Goal: Information Seeking & Learning: Learn about a topic

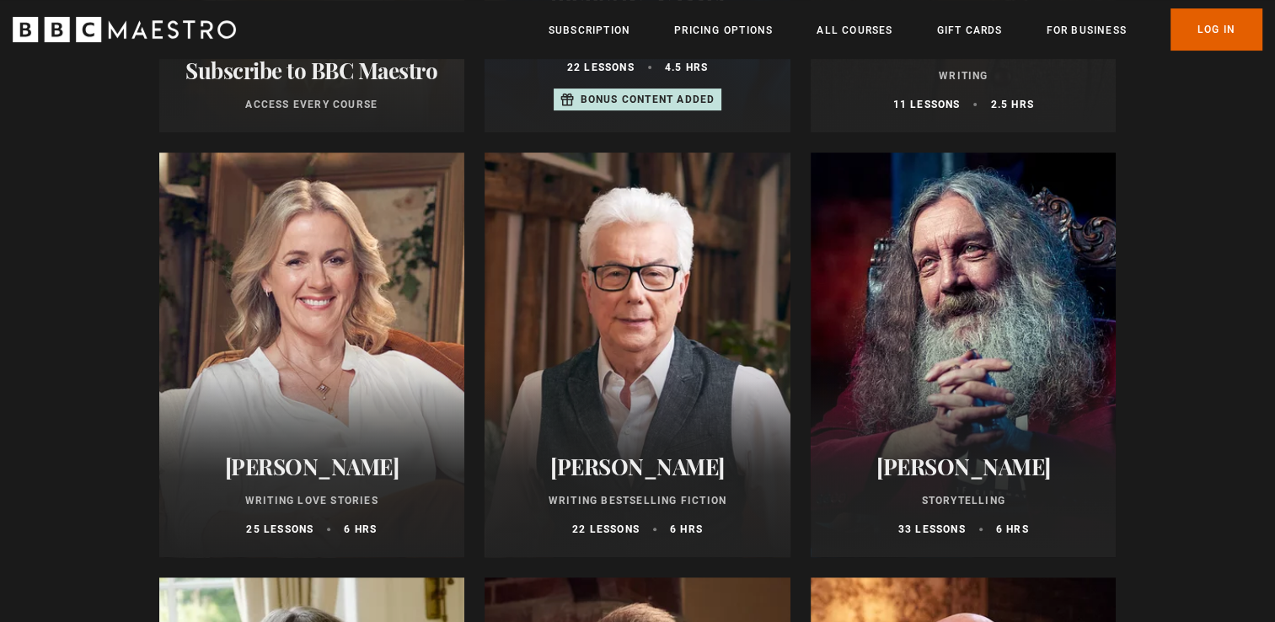
scroll to position [590, 0]
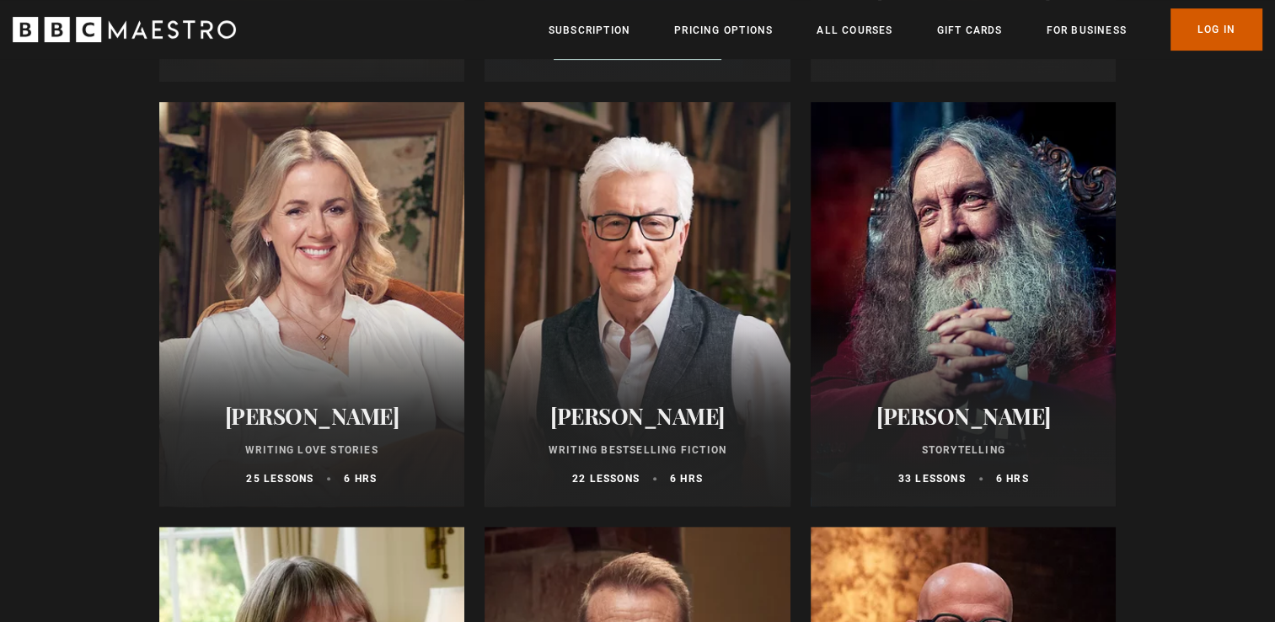
click at [1225, 18] on link "Log In" at bounding box center [1216, 29] width 92 height 42
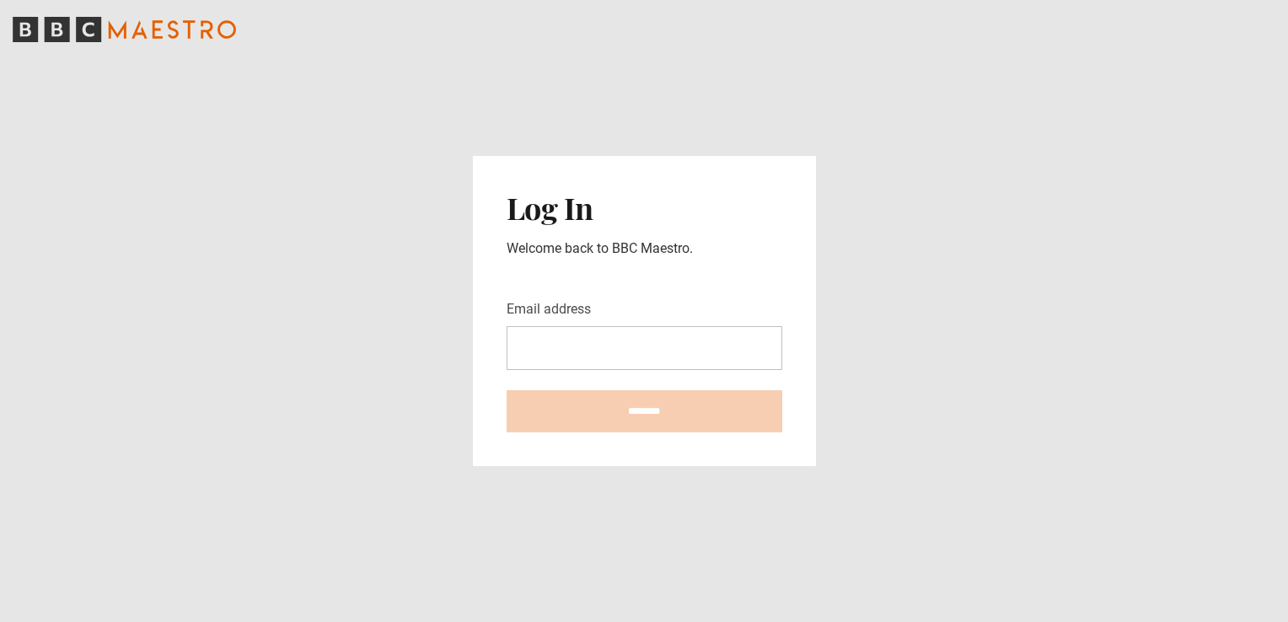
click at [627, 342] on input "Email address" at bounding box center [644, 348] width 276 height 44
type input "**********"
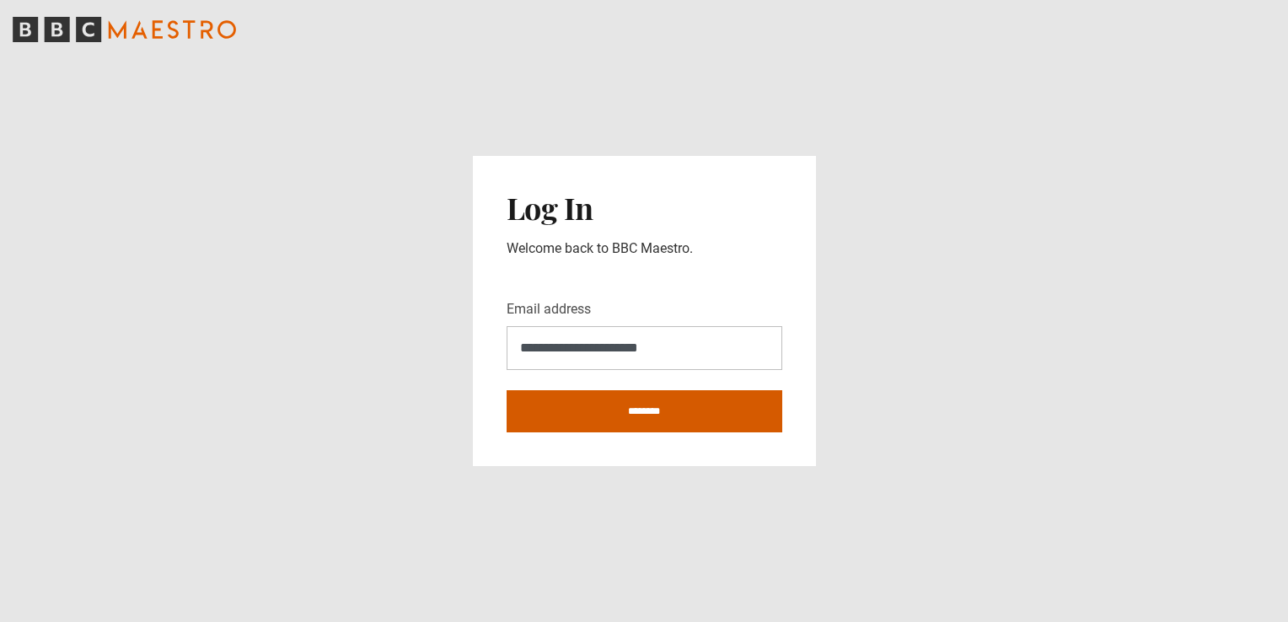
click at [634, 426] on input "********" at bounding box center [644, 411] width 276 height 42
type input "**********"
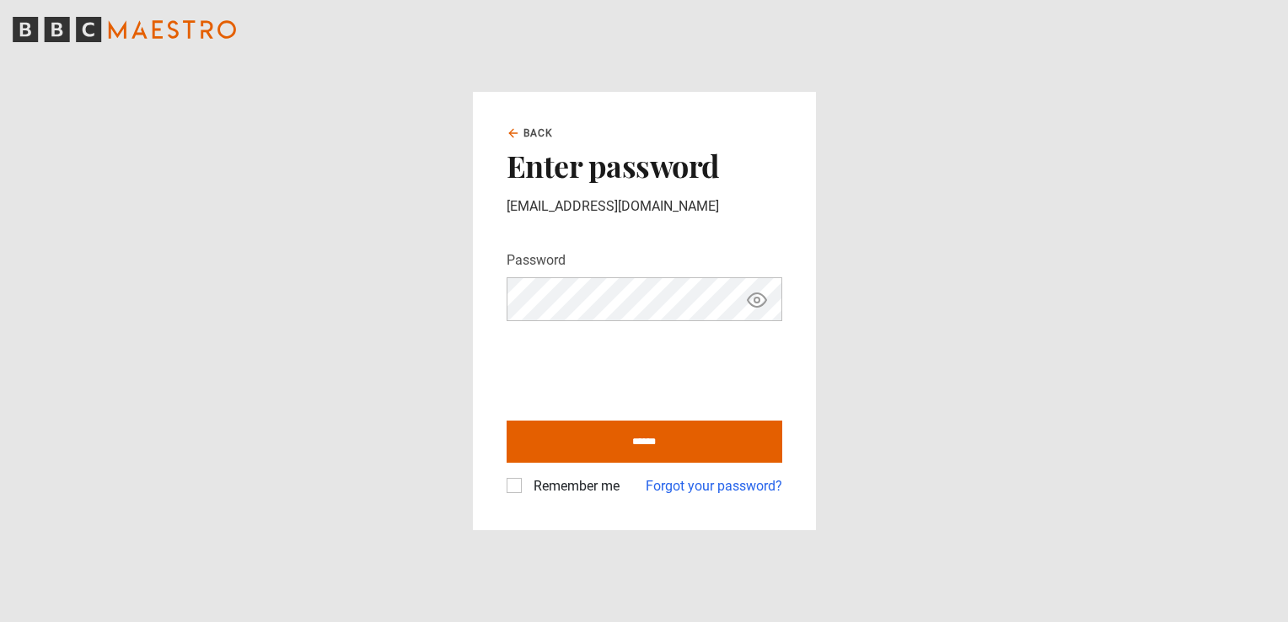
click at [506, 420] on input "******" at bounding box center [644, 441] width 276 height 42
type input "**********"
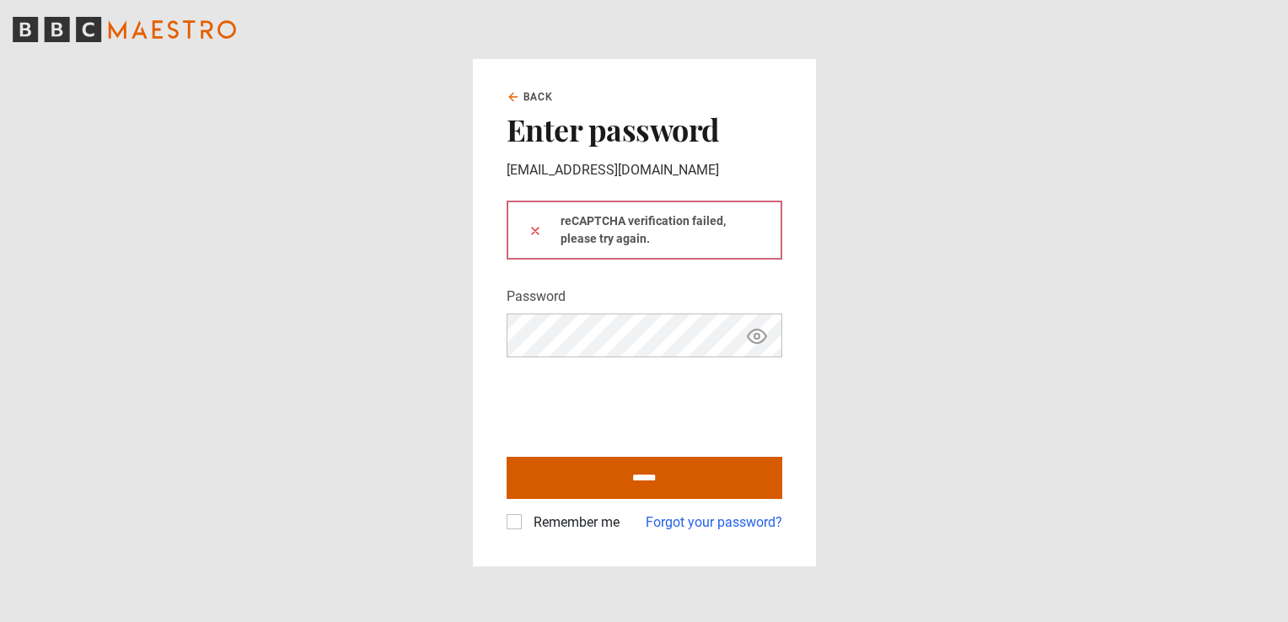
click at [546, 479] on input "******" at bounding box center [644, 478] width 276 height 42
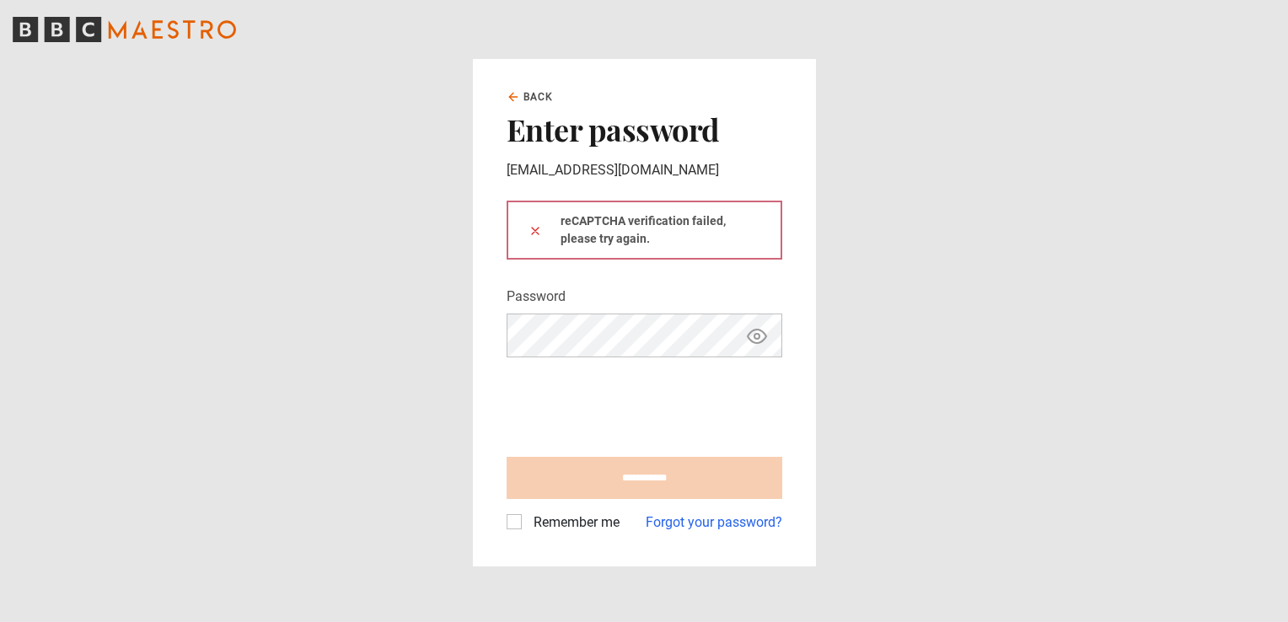
type input "**********"
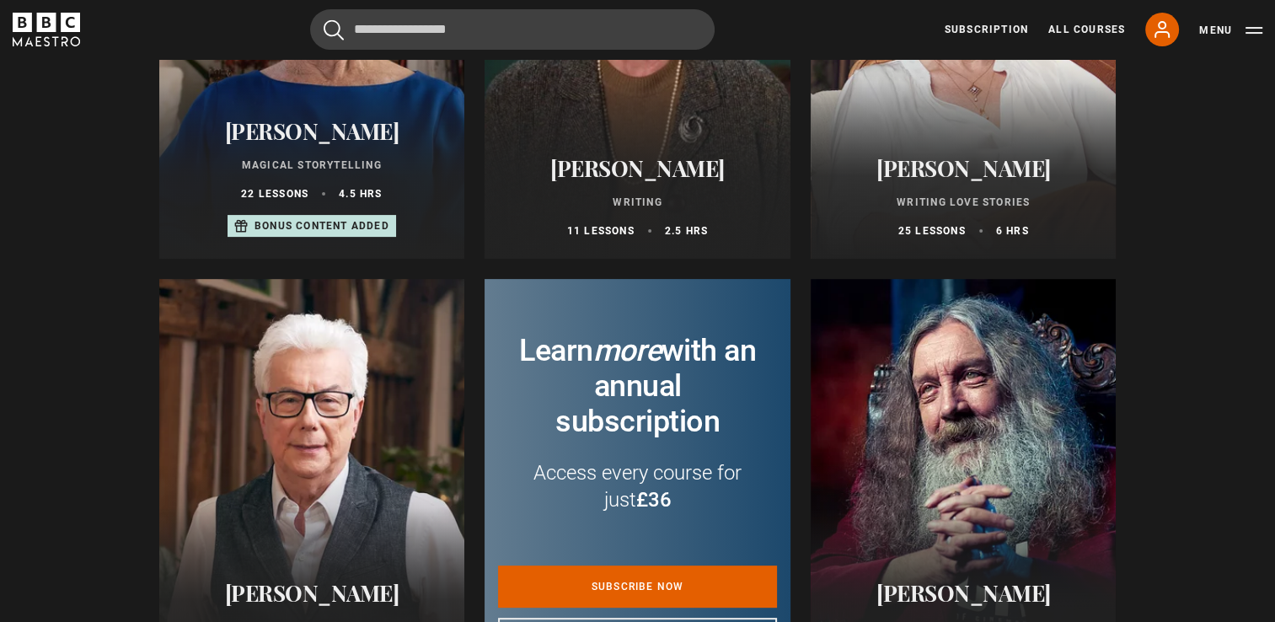
scroll to position [253, 0]
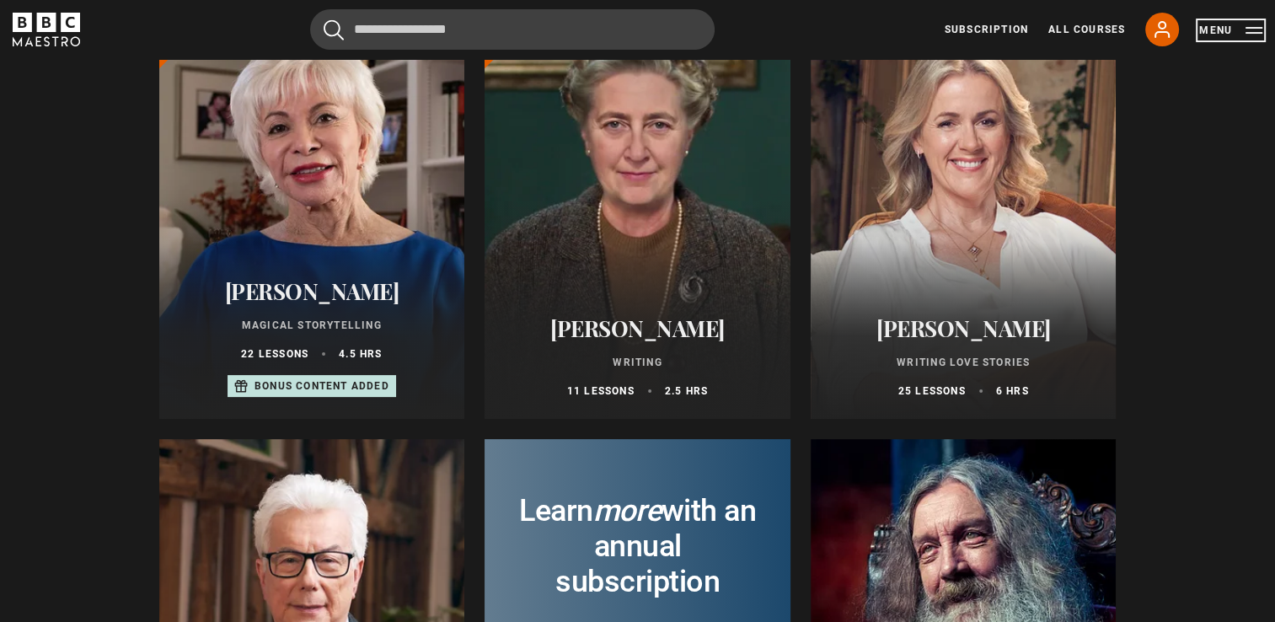
click at [1229, 32] on button "Menu" at bounding box center [1230, 30] width 63 height 17
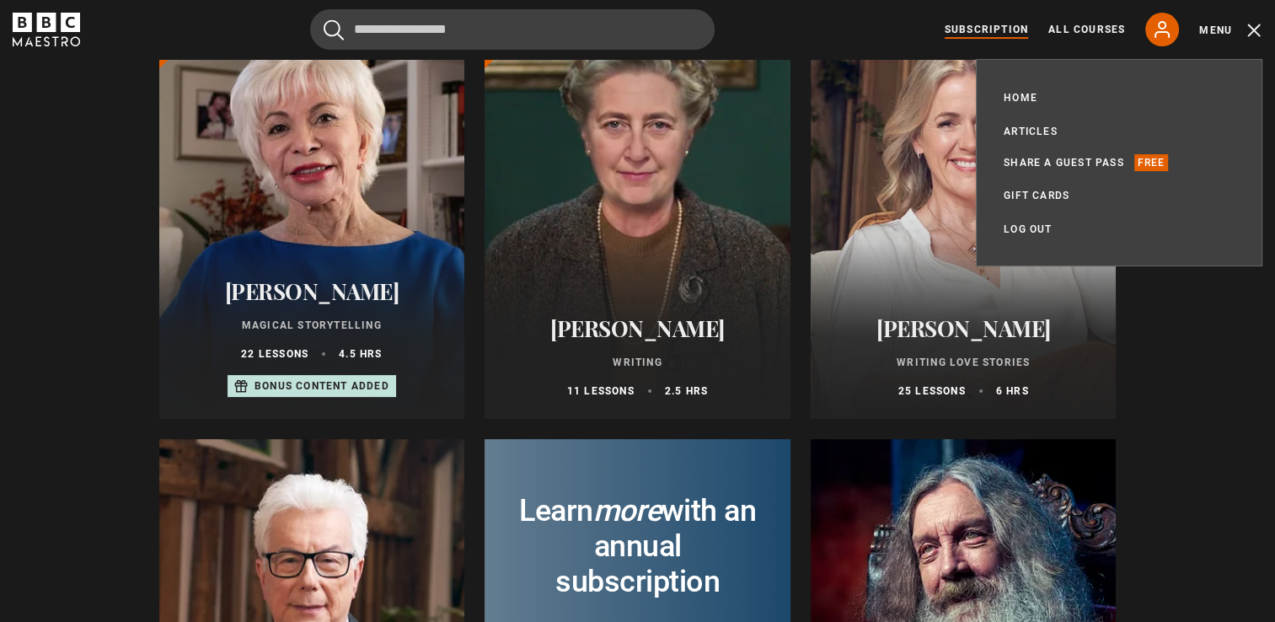
click at [1001, 29] on link "Subscription" at bounding box center [986, 29] width 83 height 15
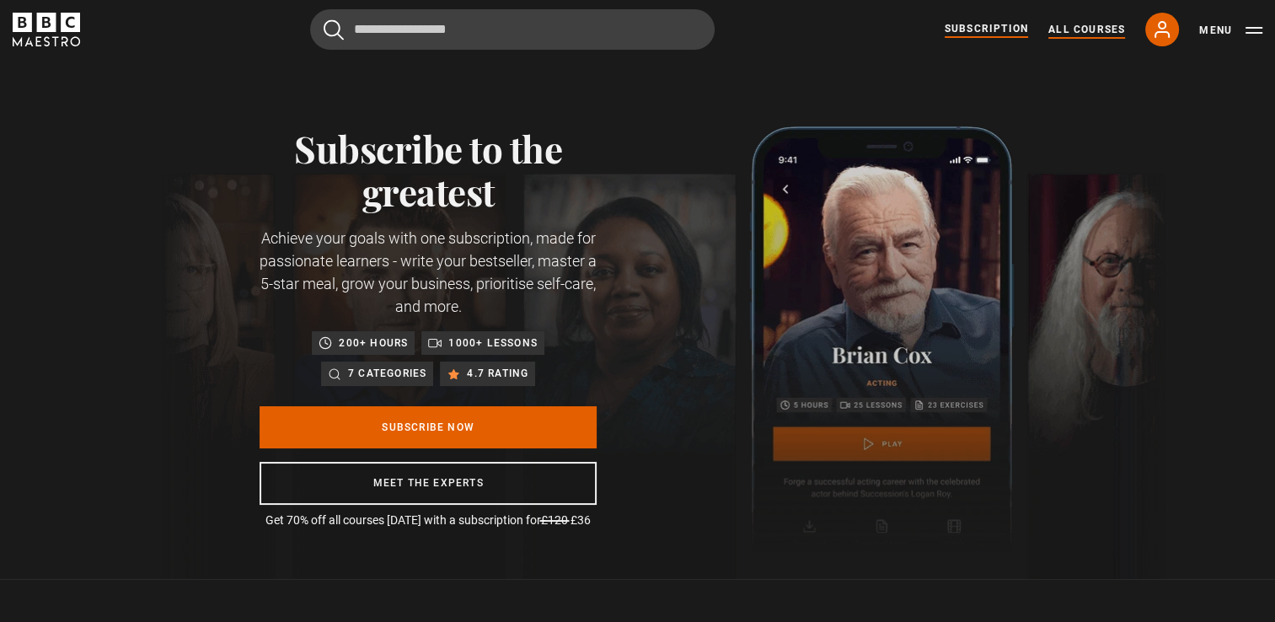
click at [1089, 25] on link "All Courses" at bounding box center [1086, 29] width 77 height 15
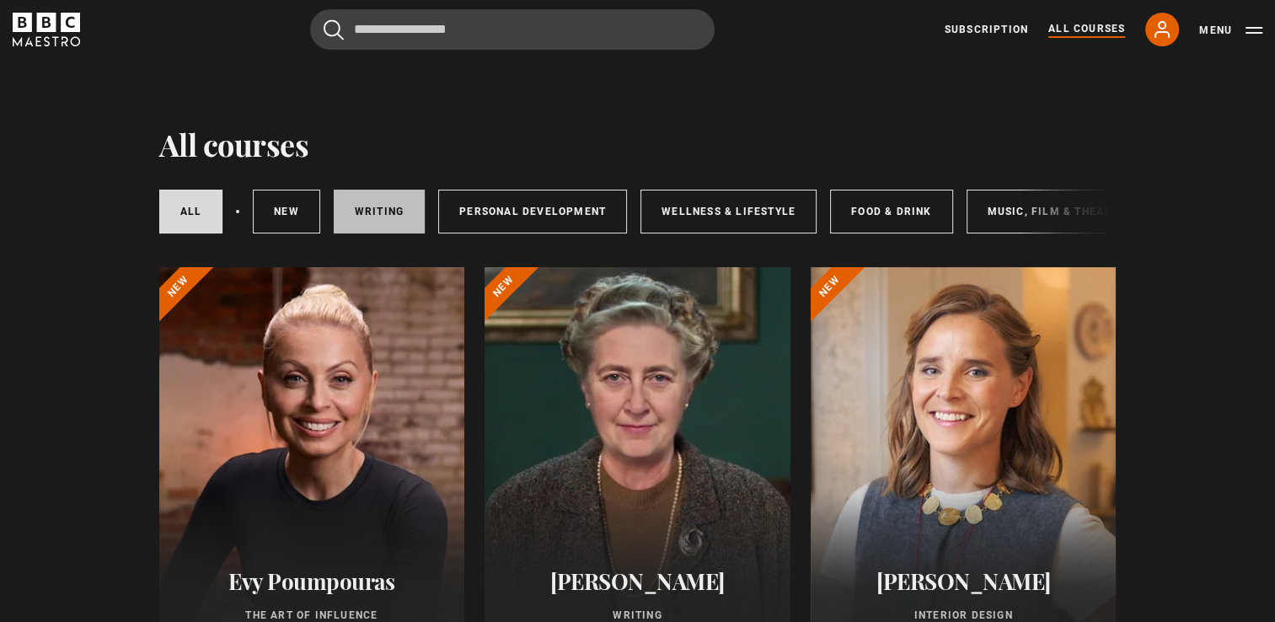
click at [407, 207] on link "Writing" at bounding box center [379, 212] width 91 height 44
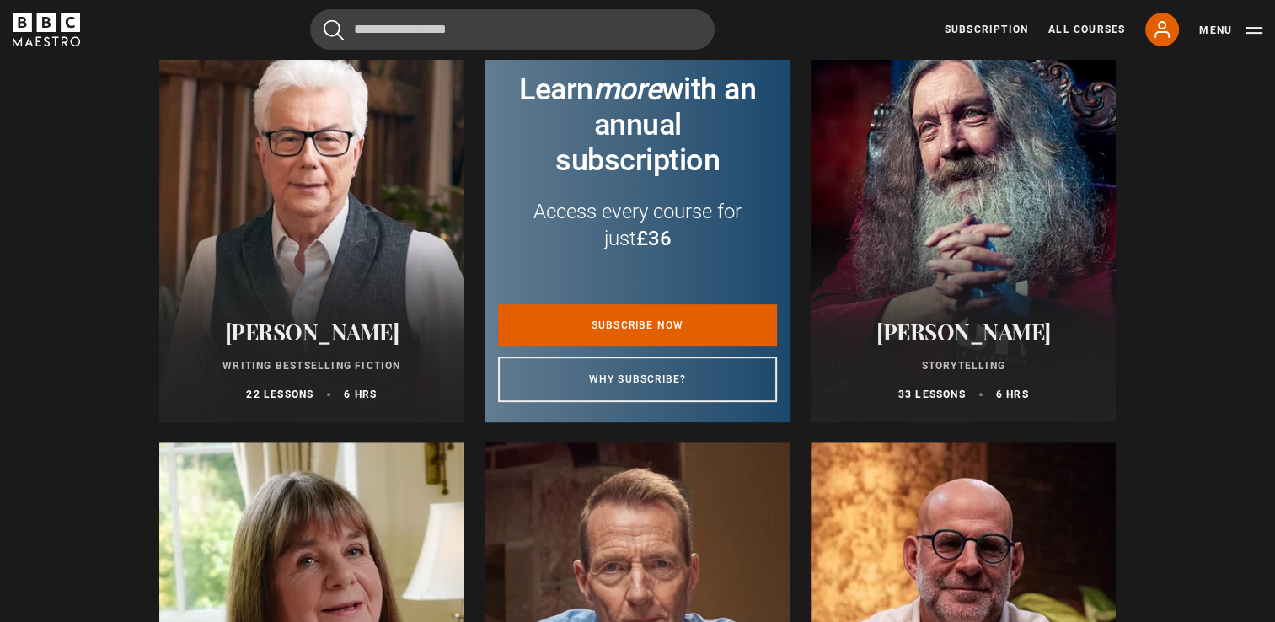
scroll to position [927, 0]
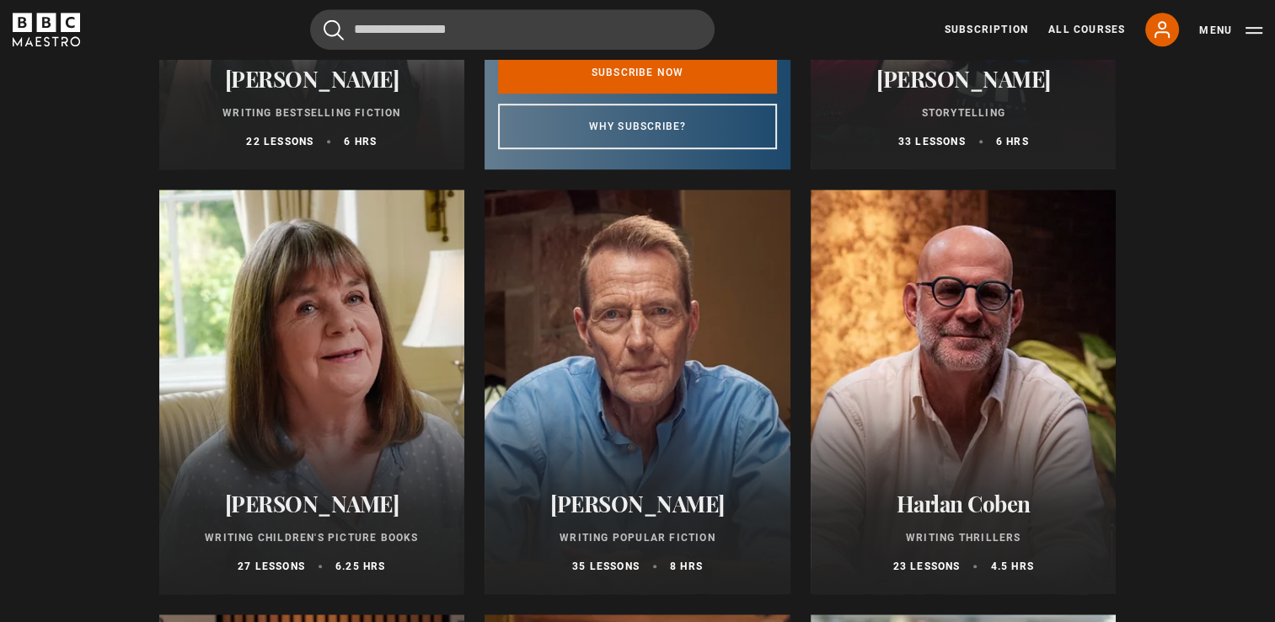
click at [643, 265] on div at bounding box center [638, 392] width 306 height 404
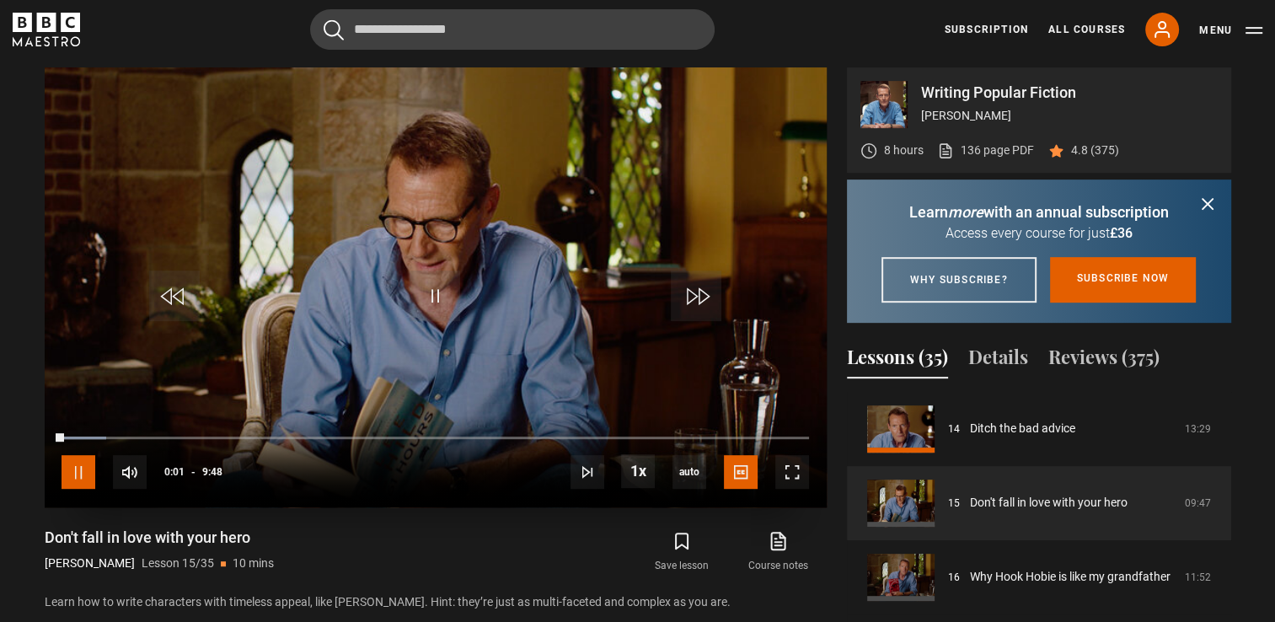
click at [65, 474] on span "Video Player" at bounding box center [79, 472] width 34 height 34
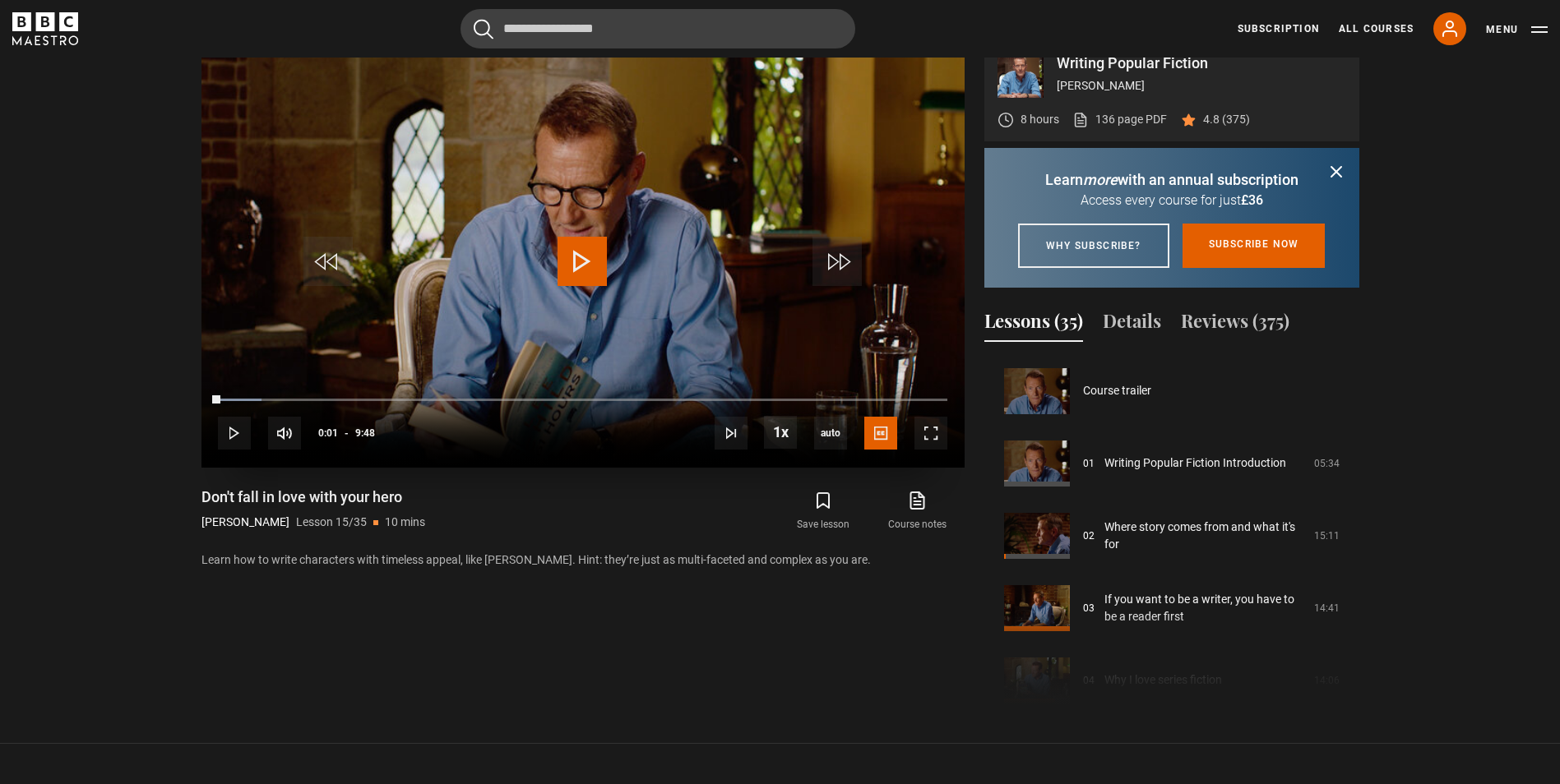
scroll to position [743, 0]
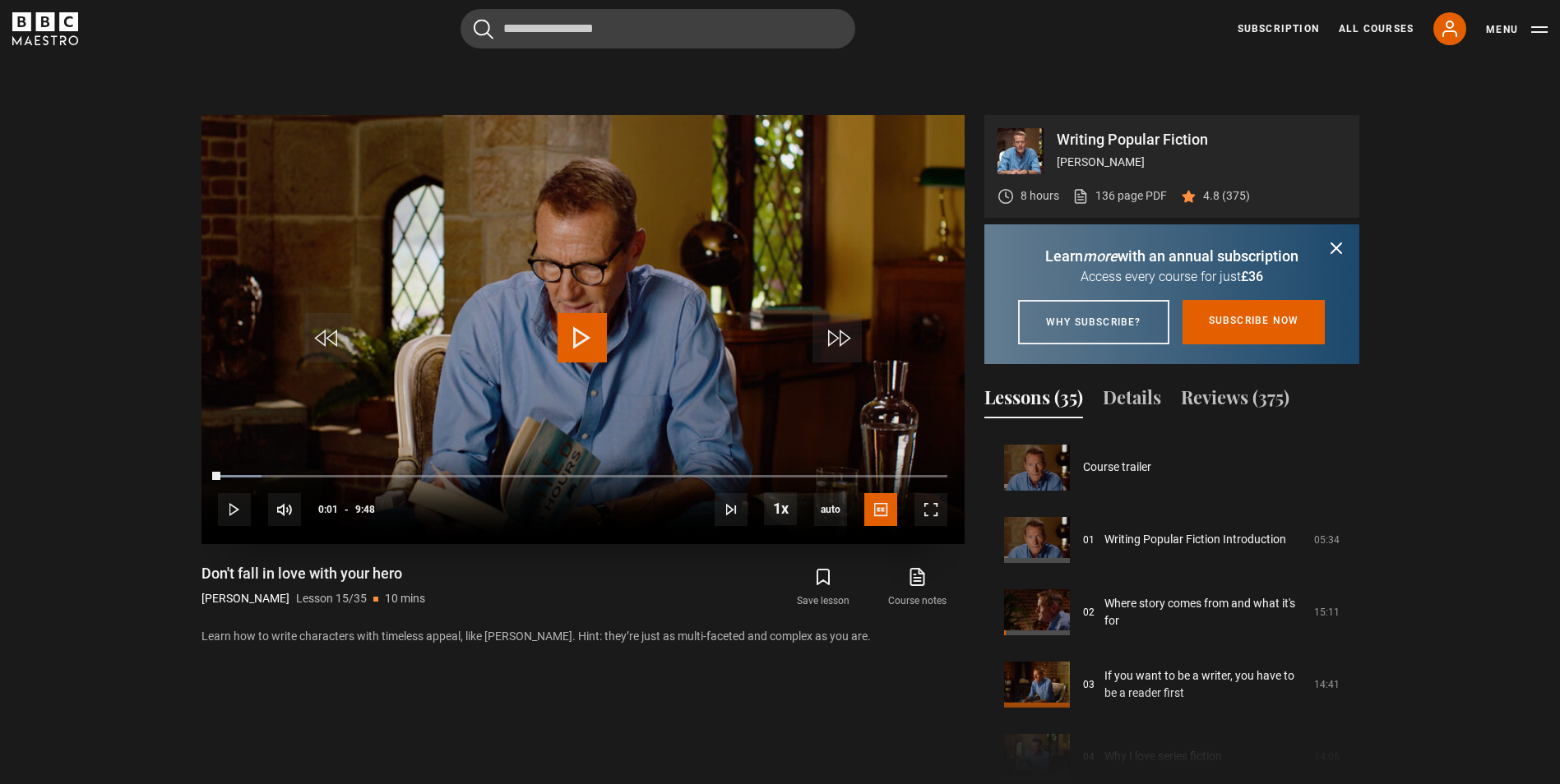
click at [586, 340] on span "Video Player" at bounding box center [581, 337] width 50 height 50
click at [571, 318] on span "Video Player" at bounding box center [581, 337] width 50 height 50
drag, startPoint x: 576, startPoint y: 352, endPoint x: 582, endPoint y: 358, distance: 8.5
click at [582, 358] on span "Video Player" at bounding box center [581, 337] width 50 height 50
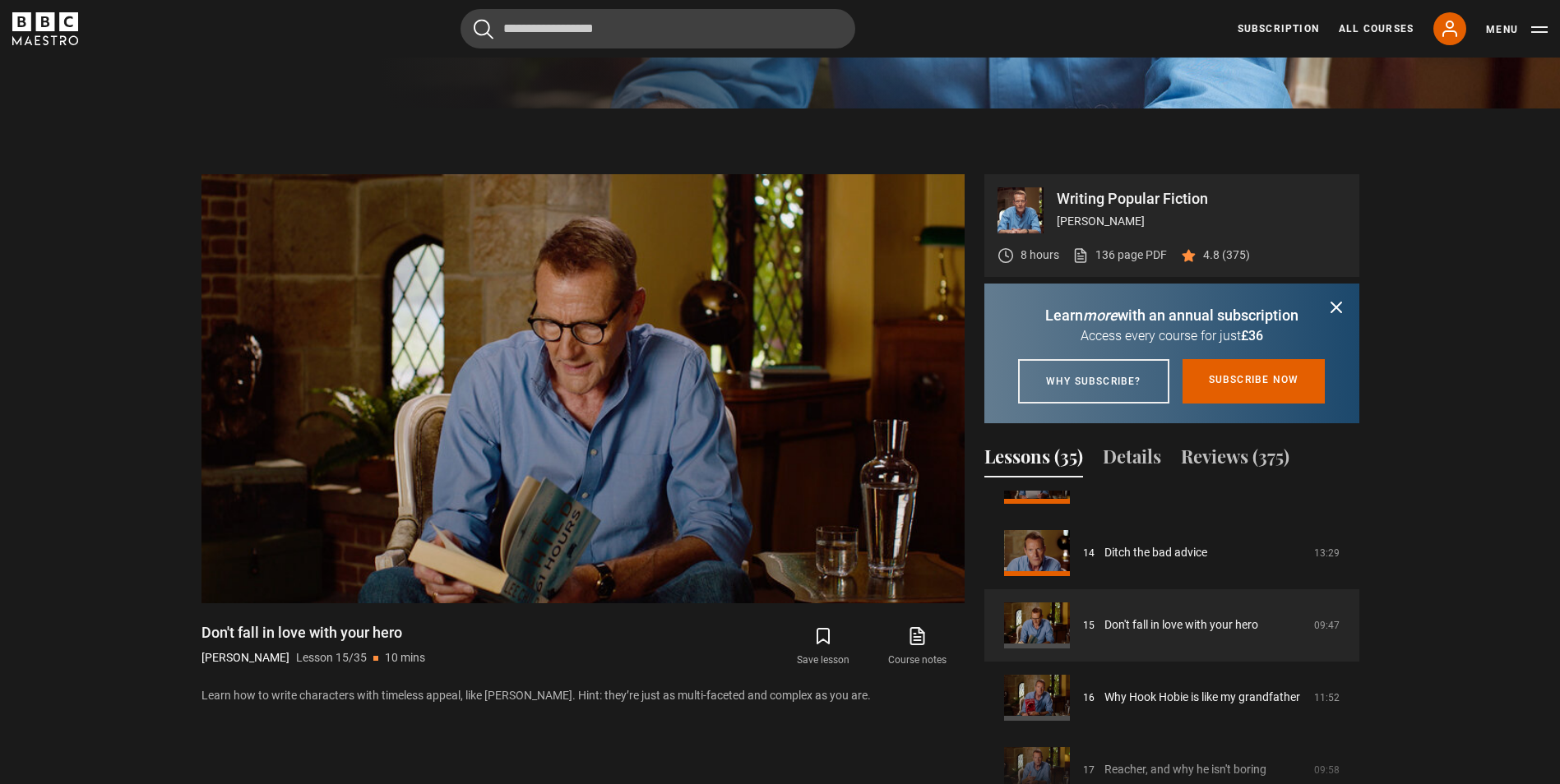
scroll to position [684, 0]
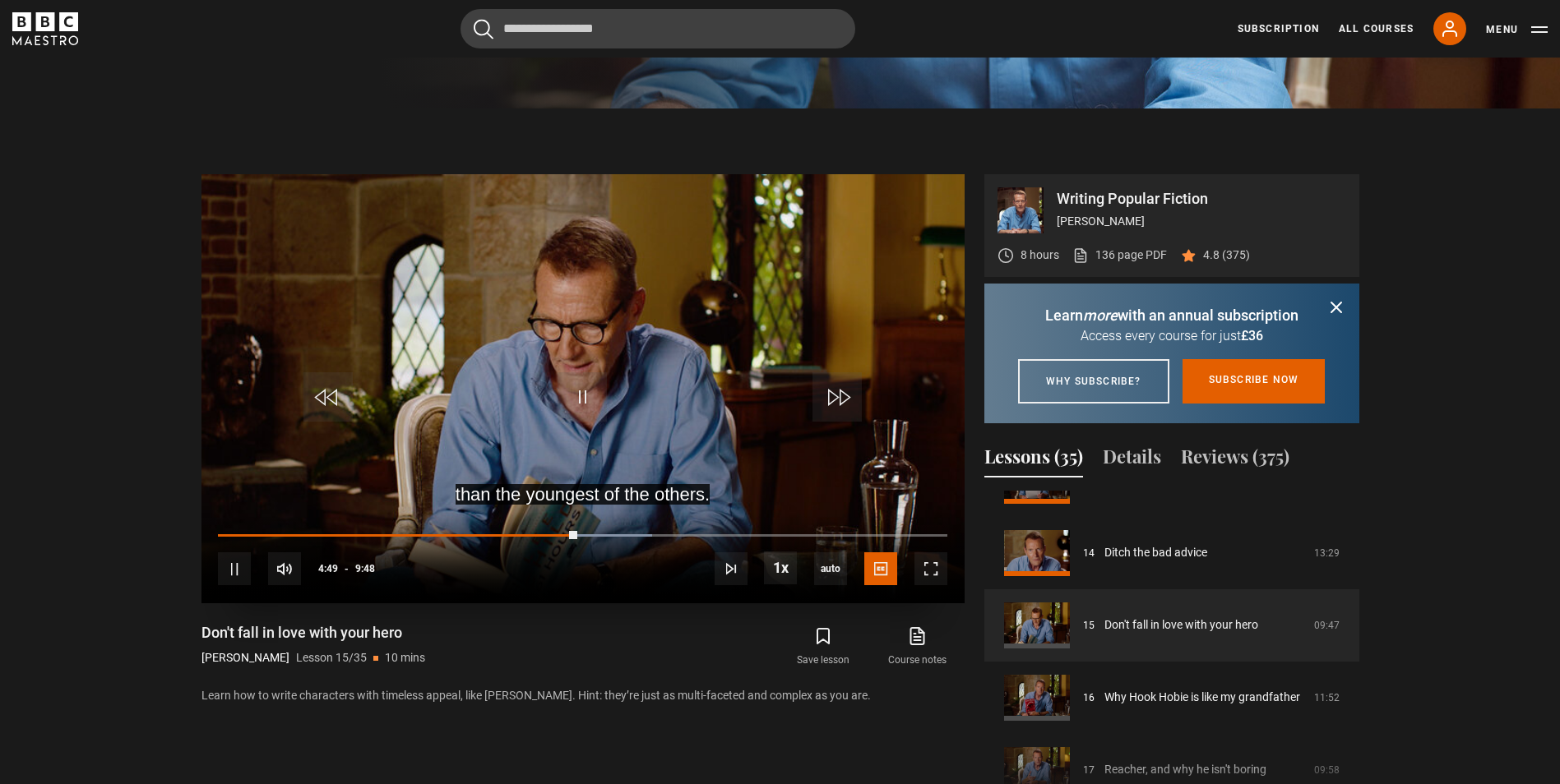
click at [609, 393] on video "Video Player" at bounding box center [582, 389] width 763 height 429
click at [582, 394] on span "Video Player" at bounding box center [581, 397] width 50 height 50
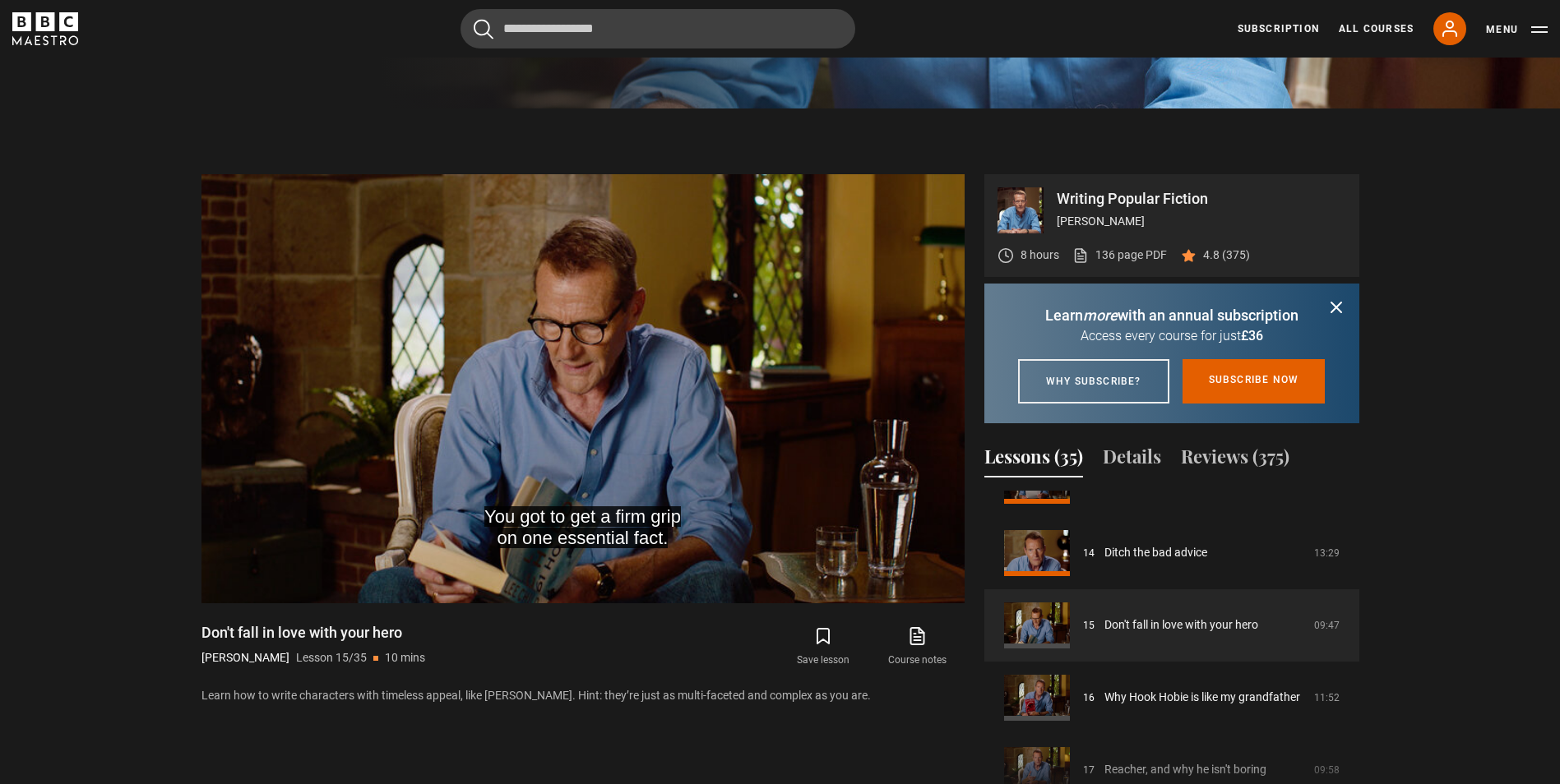
click at [1243, 307] on icon "submit" at bounding box center [1336, 307] width 20 height 20
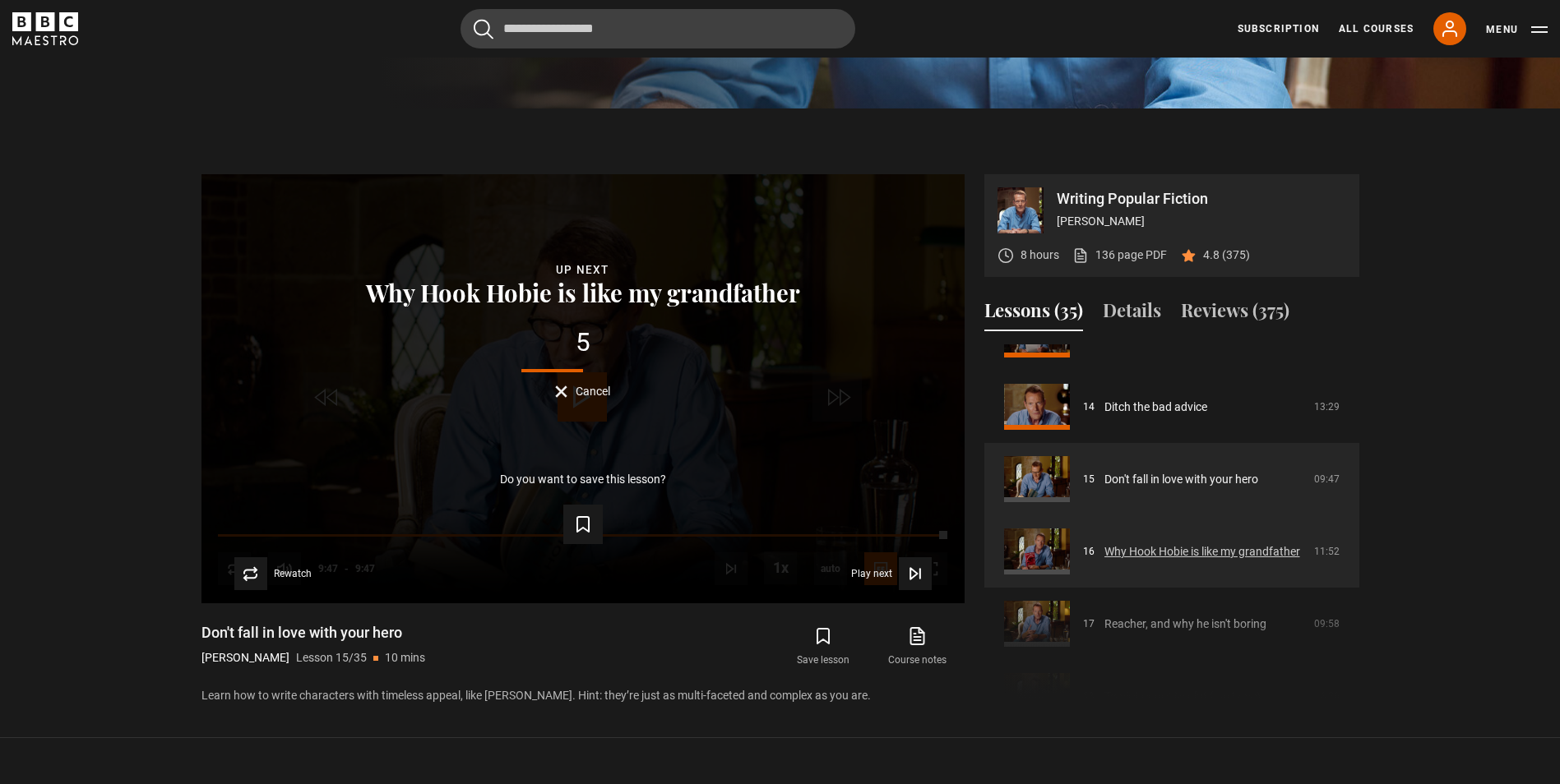
click at [1104, 554] on link "Why Hook Hobie is like my grandfather" at bounding box center [1202, 552] width 196 height 18
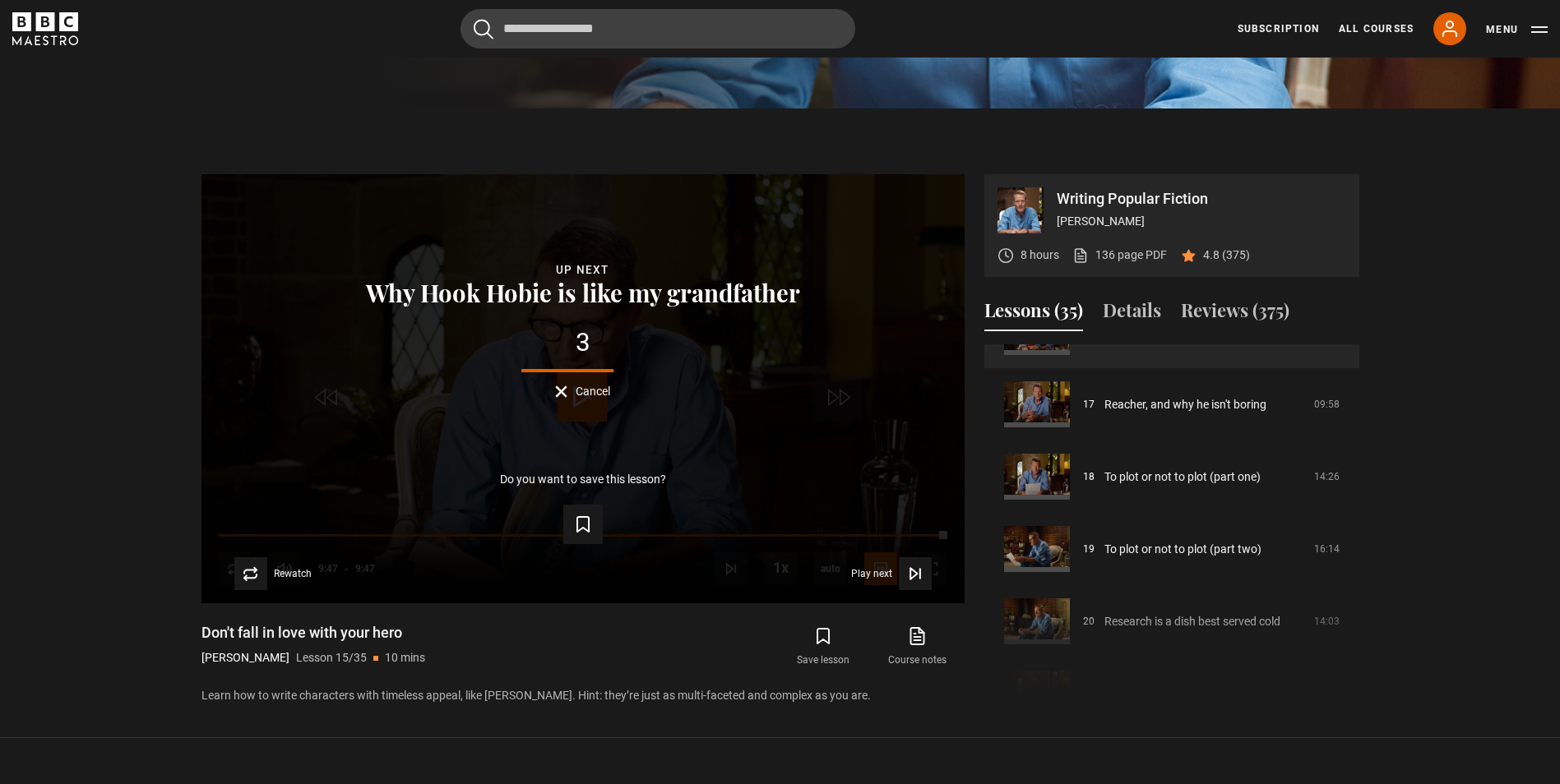
scroll to position [1235, 0]
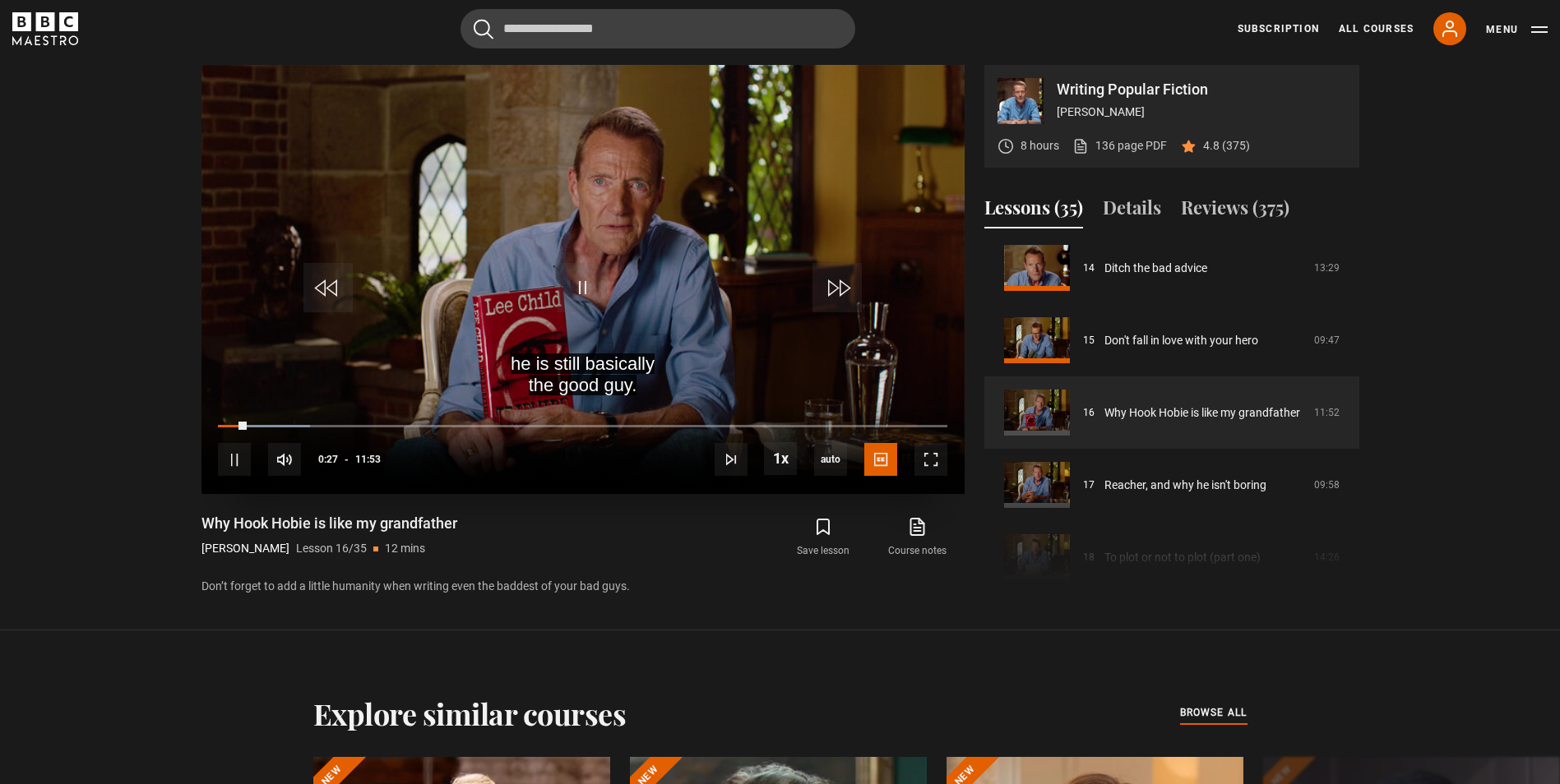
scroll to position [795, 0]
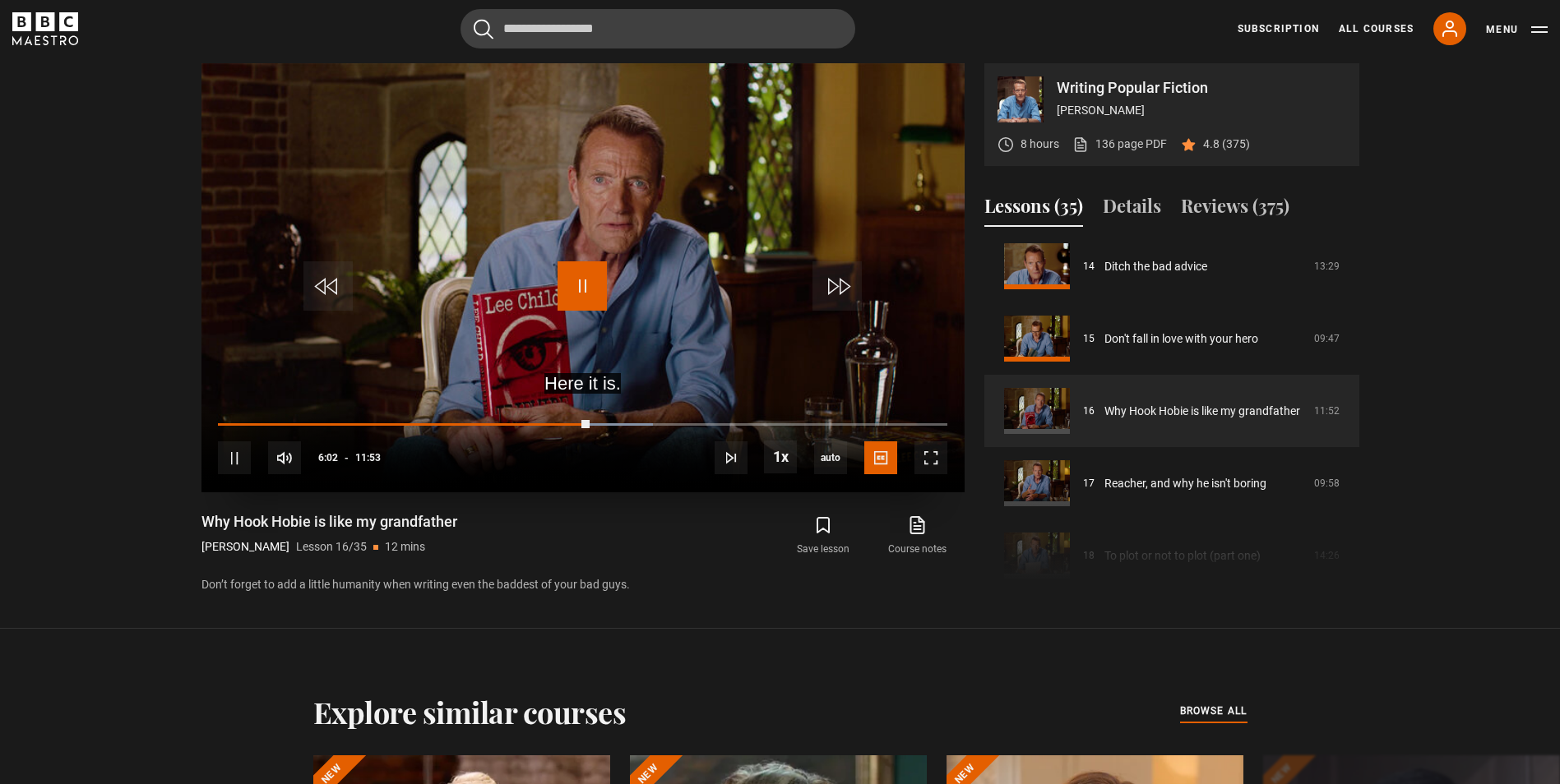
click at [579, 263] on span "Video Player" at bounding box center [581, 286] width 50 height 50
click at [567, 269] on span "Video Player" at bounding box center [581, 286] width 50 height 50
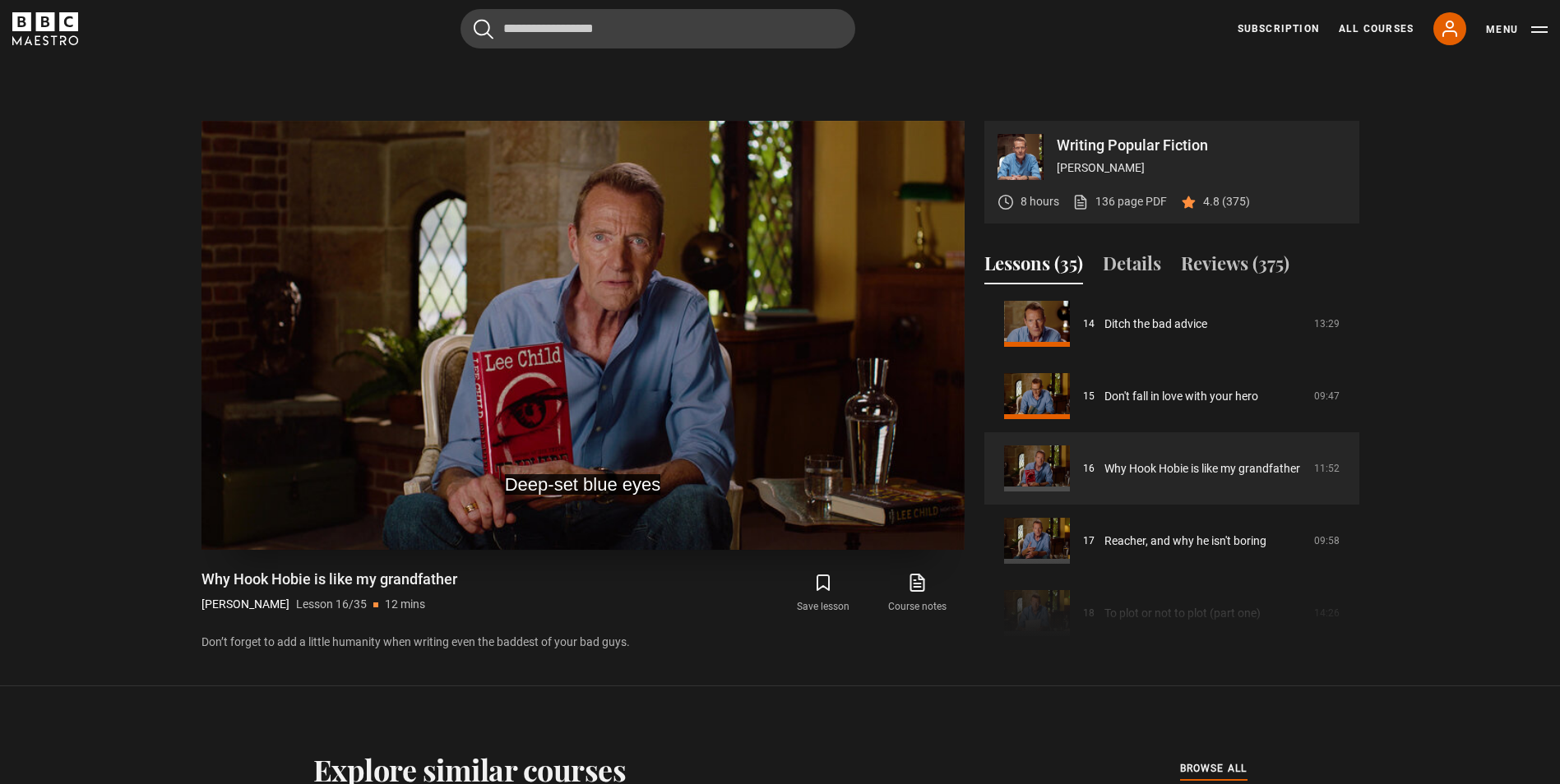
scroll to position [713, 0]
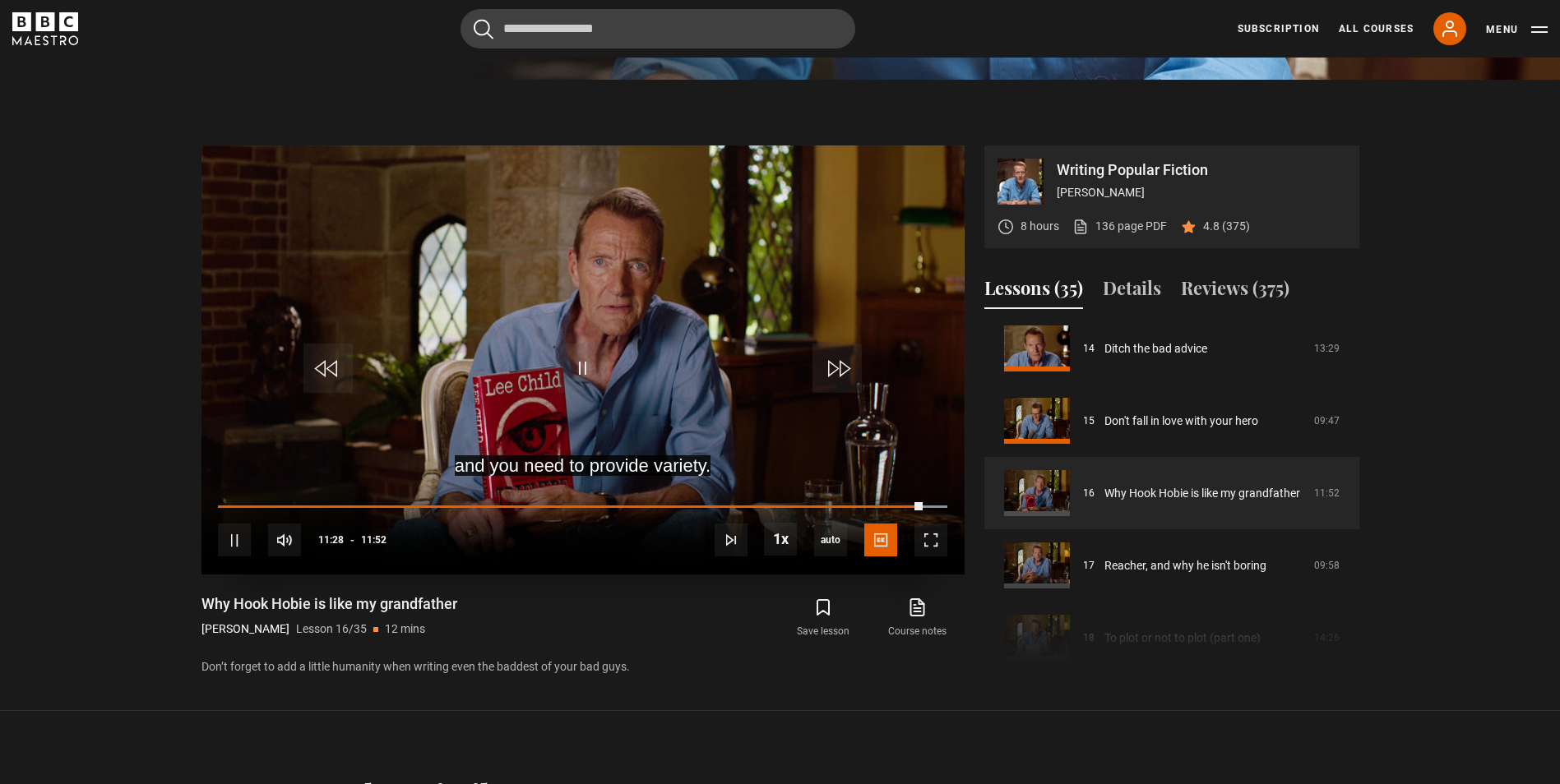
click at [587, 341] on video "Video Player" at bounding box center [582, 360] width 763 height 429
click at [593, 363] on span "Video Player" at bounding box center [581, 368] width 50 height 50
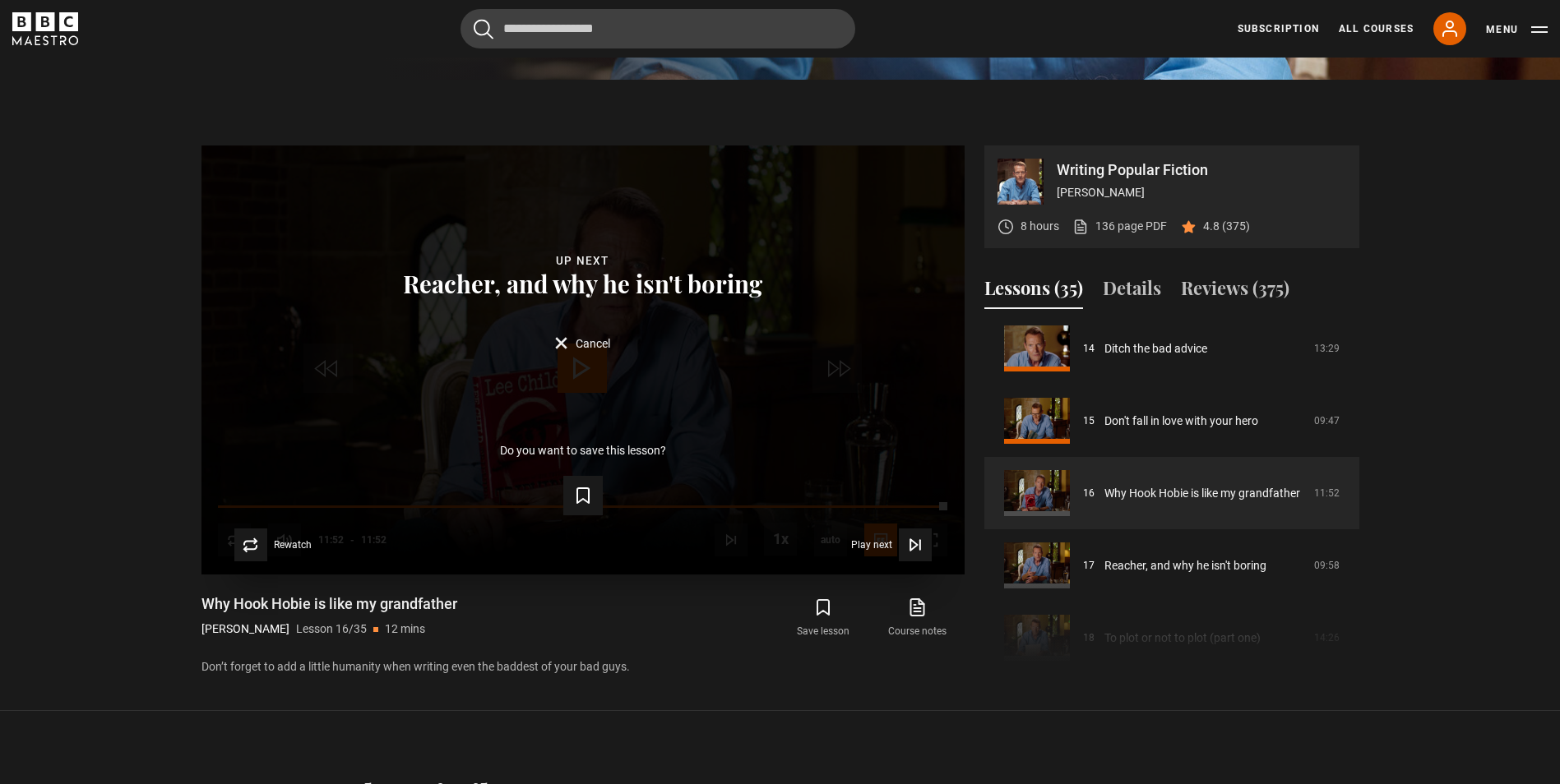
click at [569, 359] on div "Lesson Completed Up next Reacher, and why he isn't boring Cancel Do you want to…" at bounding box center [582, 360] width 763 height 429
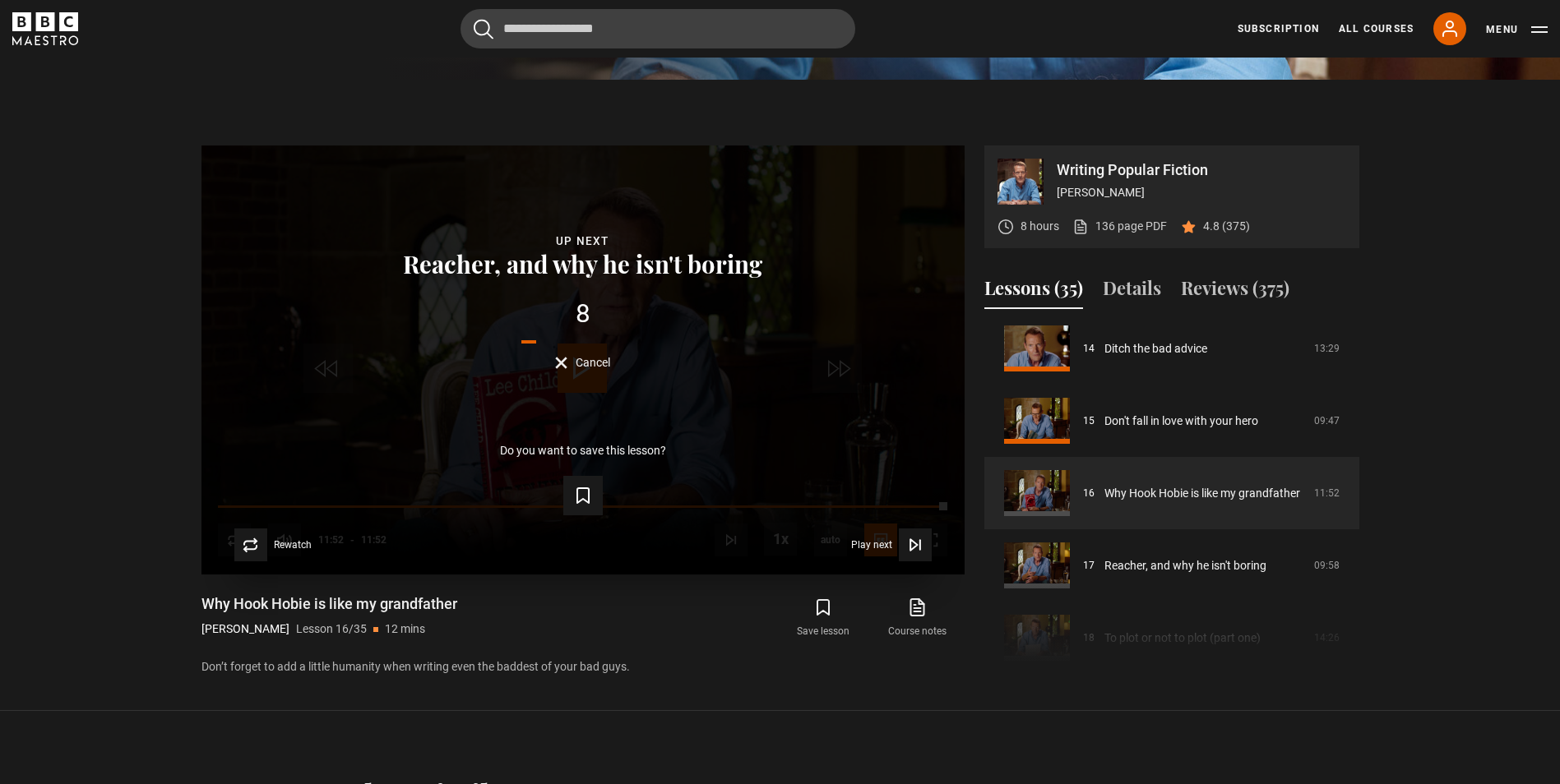
click at [569, 359] on button "Cancel" at bounding box center [582, 363] width 55 height 13
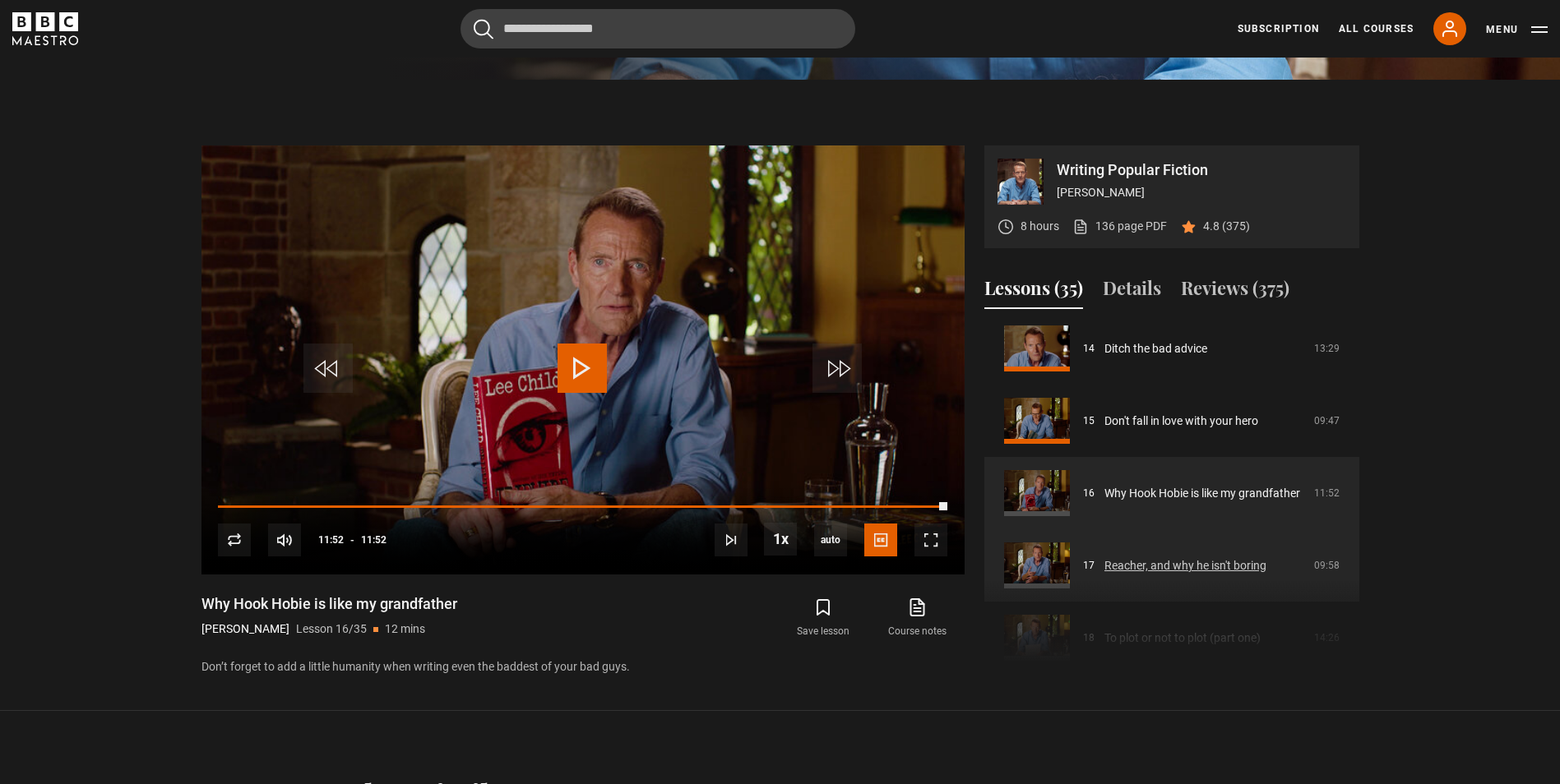
click at [1104, 557] on link "Reacher, and why he isn't boring" at bounding box center [1185, 566] width 162 height 18
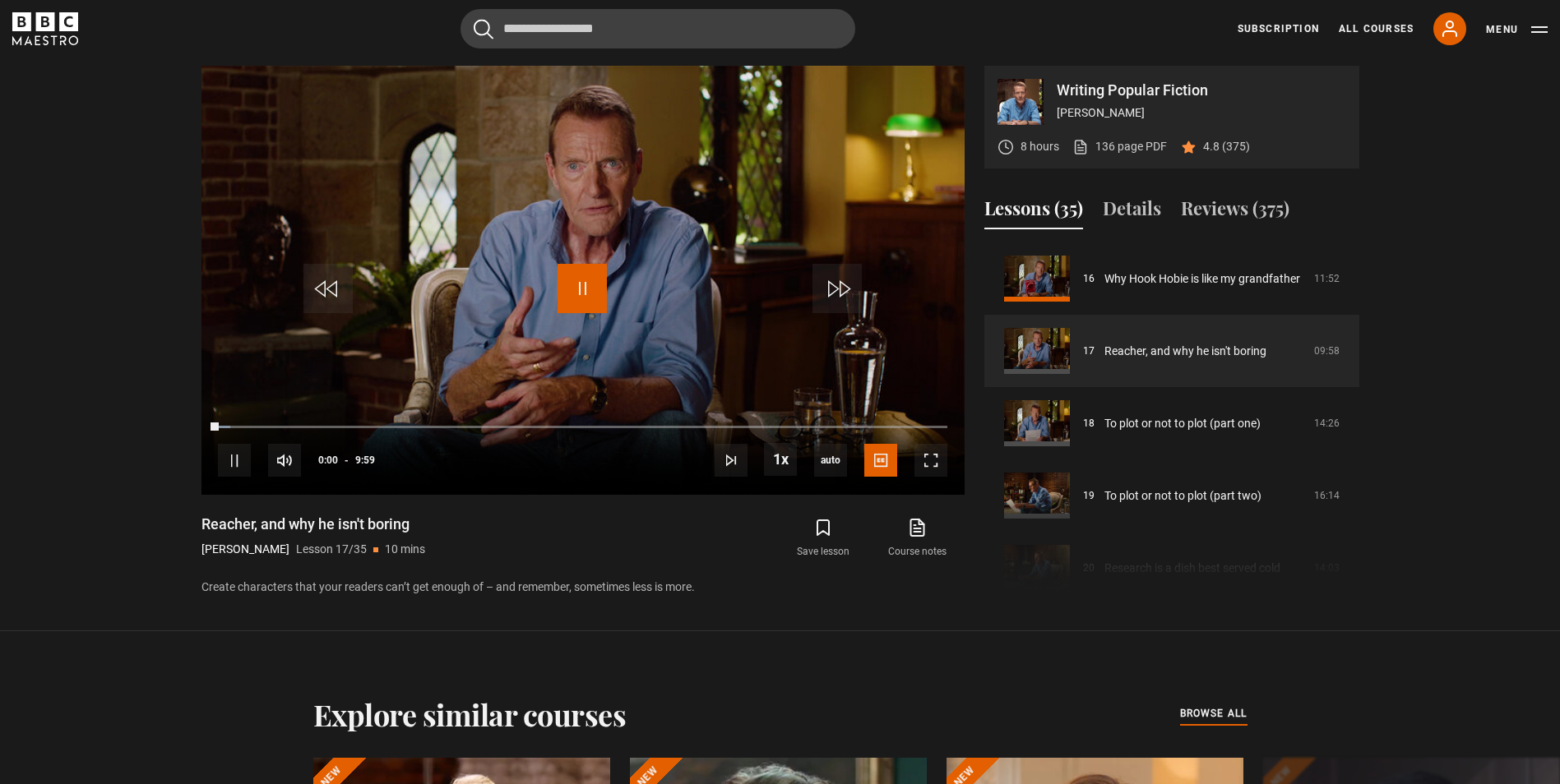
click at [564, 286] on span "Video Player" at bounding box center [581, 288] width 50 height 50
click at [544, 286] on video "Video Player" at bounding box center [582, 280] width 763 height 429
click at [585, 289] on span "Video Player" at bounding box center [581, 288] width 50 height 50
